Goal: Browse casually

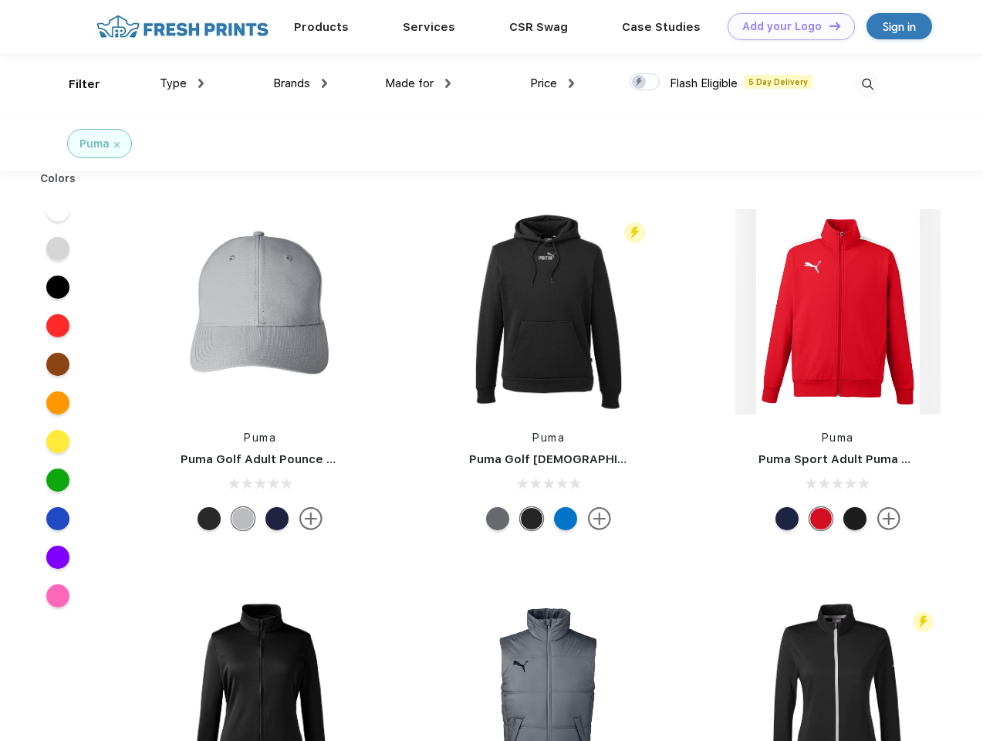
click at [785, 26] on link "Add your Logo Design Tool" at bounding box center [790, 26] width 127 height 27
click at [0, 0] on div "Design Tool" at bounding box center [0, 0] width 0 height 0
click at [828, 25] on link "Add your Logo Design Tool" at bounding box center [790, 26] width 127 height 27
click at [74, 84] on div "Filter" at bounding box center [85, 85] width 32 height 18
click at [182, 83] on span "Type" at bounding box center [173, 83] width 27 height 14
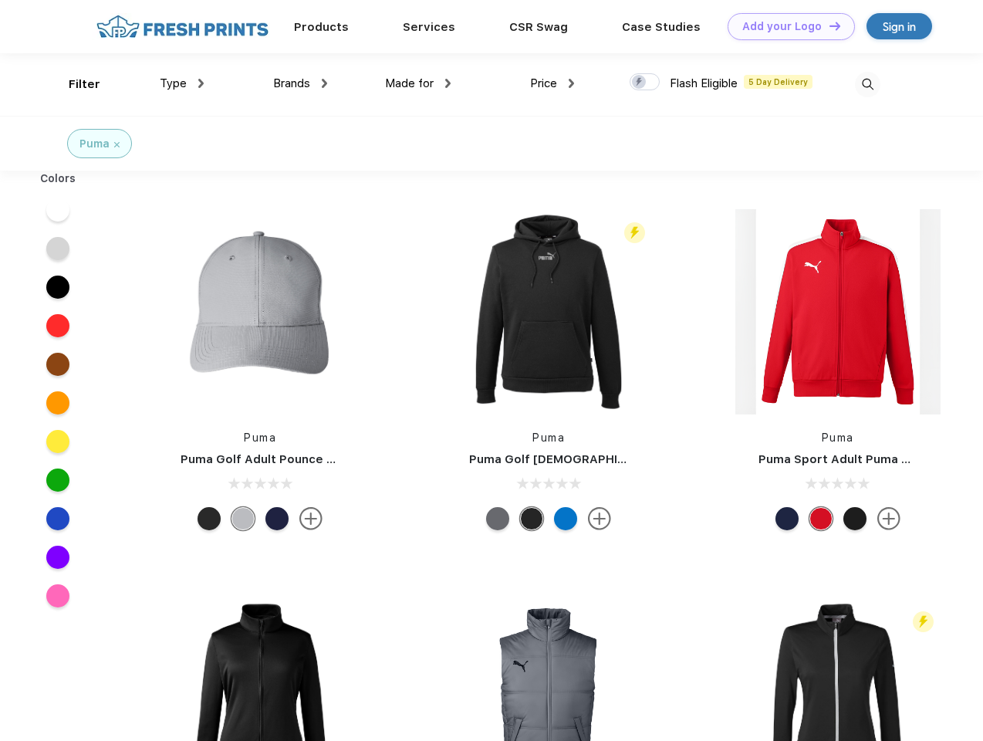
click at [300, 83] on span "Brands" at bounding box center [291, 83] width 37 height 14
click at [418, 83] on span "Made for" at bounding box center [409, 83] width 49 height 14
click at [552, 83] on span "Price" at bounding box center [543, 83] width 27 height 14
click at [645, 83] on div at bounding box center [644, 81] width 30 height 17
click at [639, 83] on input "checkbox" at bounding box center [634, 78] width 10 height 10
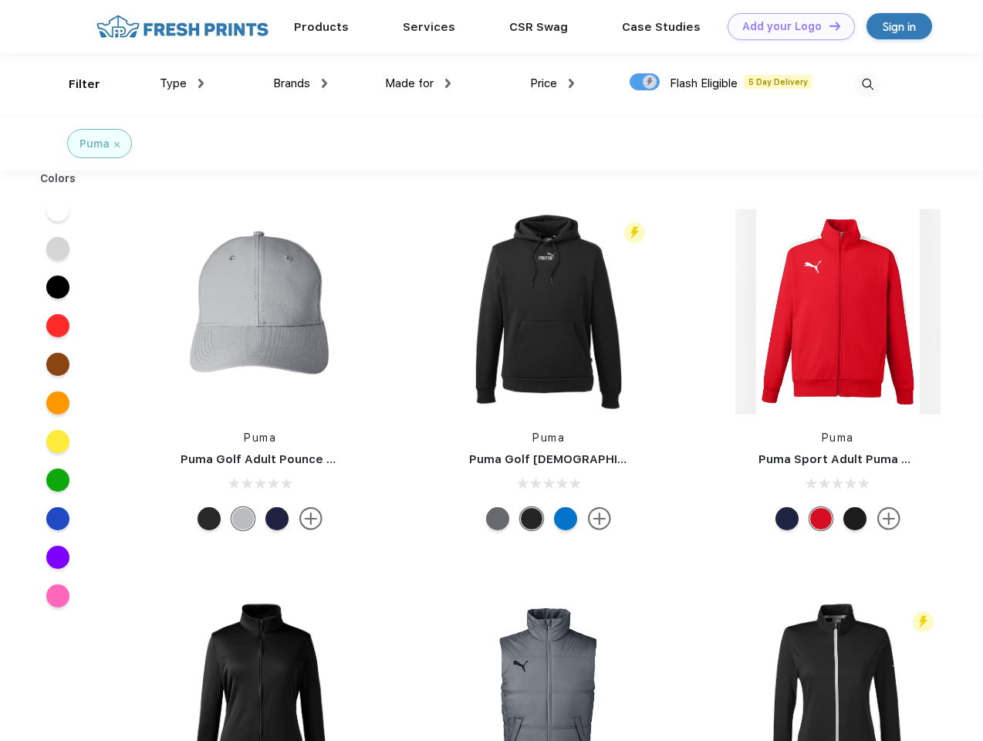
click at [867, 84] on img at bounding box center [867, 84] width 25 height 25
